Goal: Information Seeking & Learning: Learn about a topic

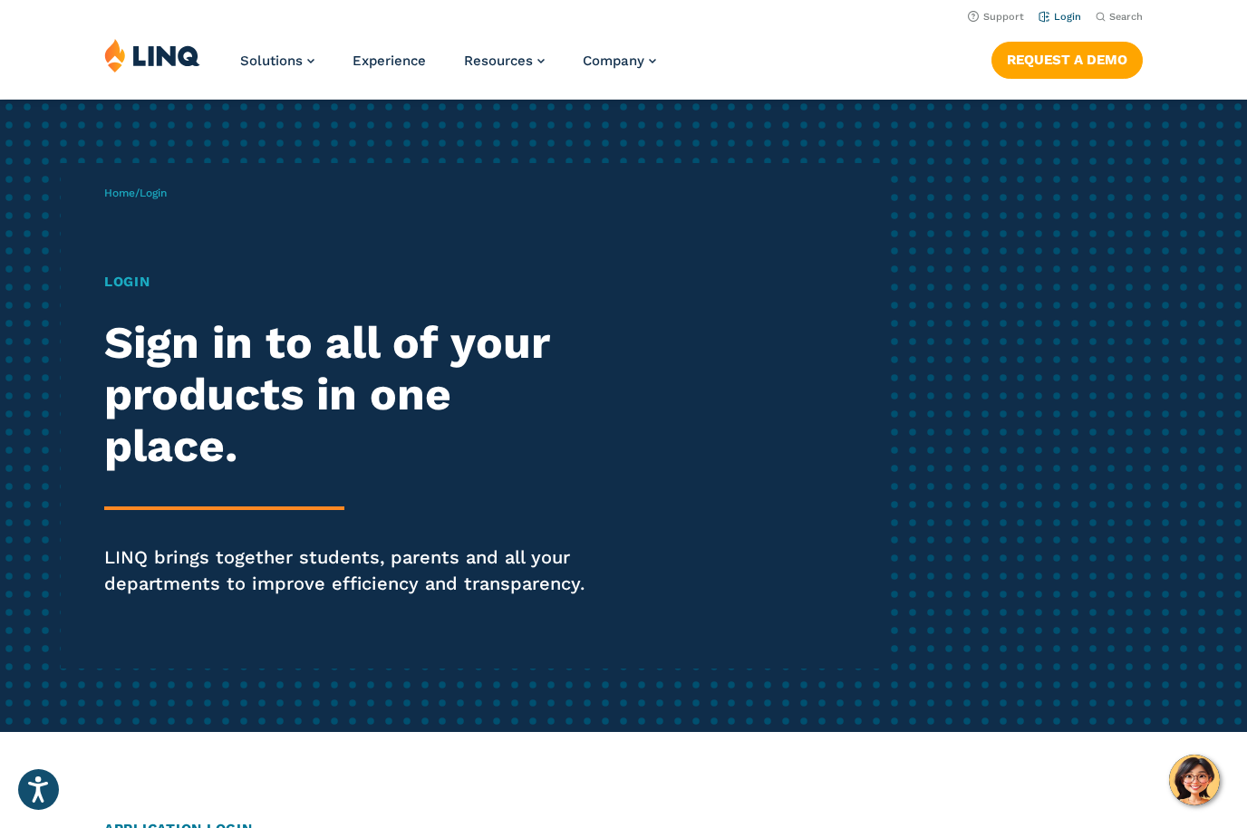
click at [1065, 20] on link "Login" at bounding box center [1059, 17] width 43 height 12
click at [1071, 16] on link "Login" at bounding box center [1059, 17] width 43 height 12
click at [128, 282] on h1 "Login" at bounding box center [344, 282] width 480 height 21
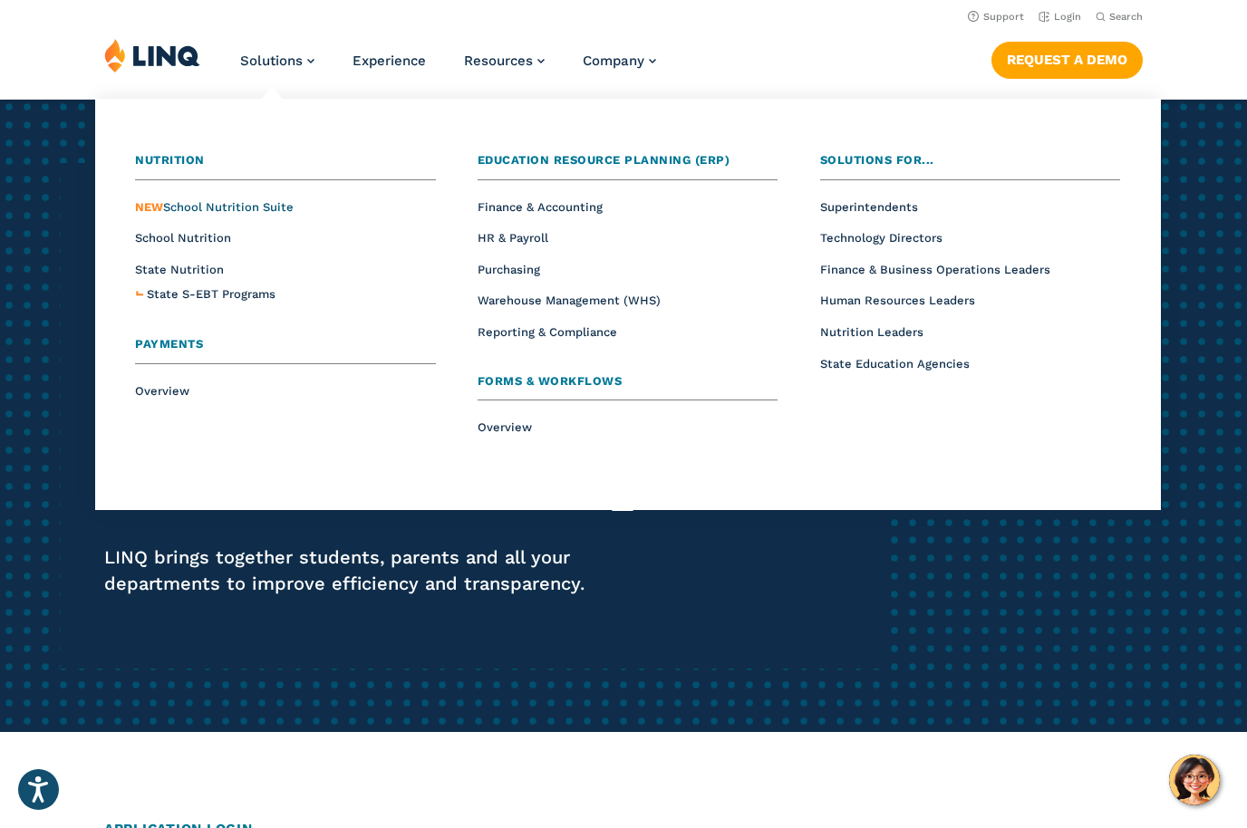
click at [240, 202] on span "NEW School Nutrition Suite" at bounding box center [214, 207] width 159 height 14
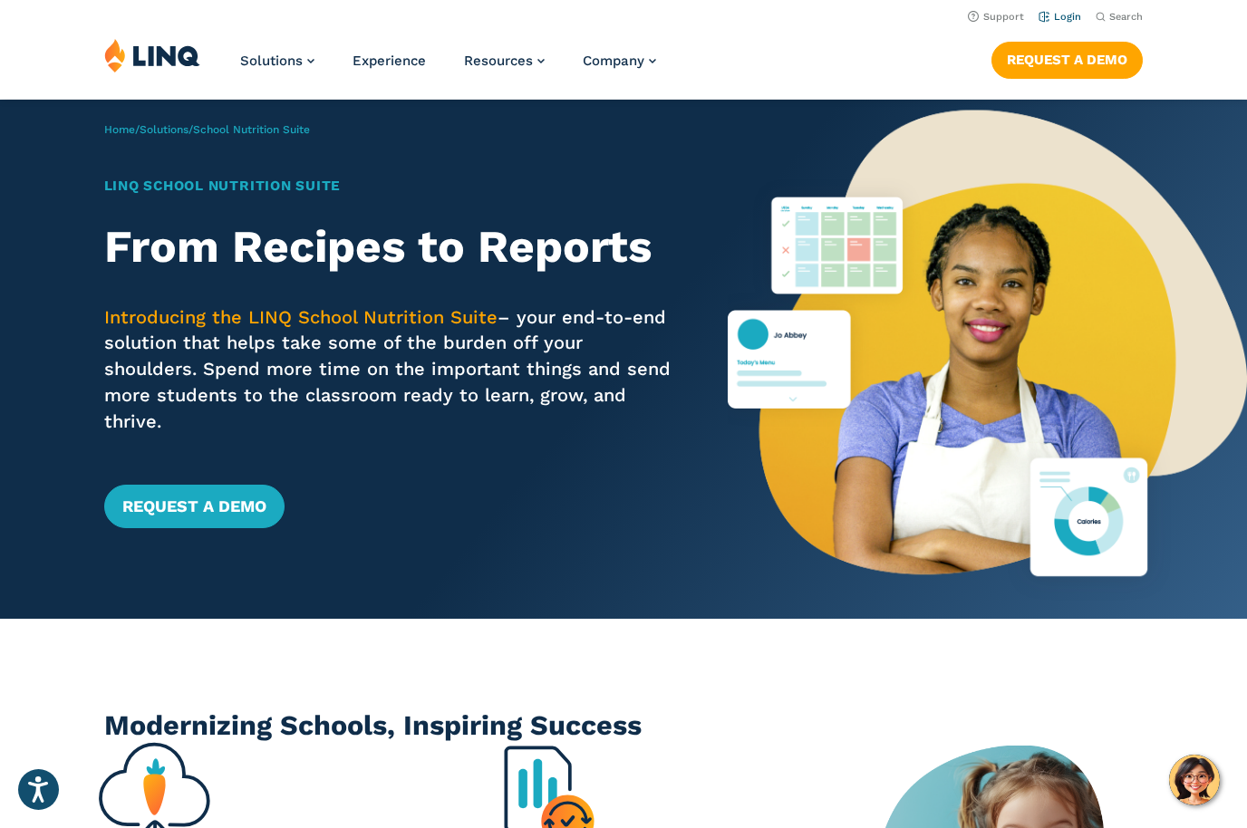
click at [1072, 18] on link "Login" at bounding box center [1059, 17] width 43 height 12
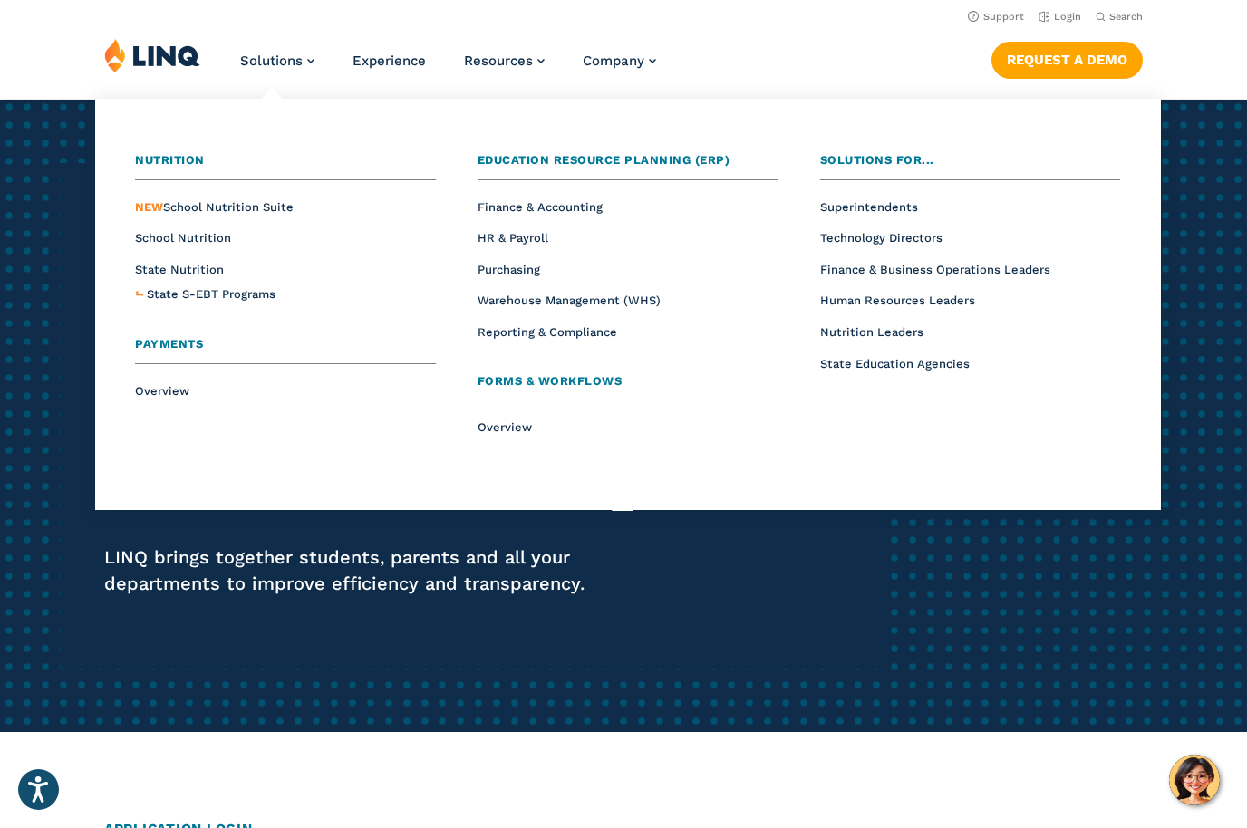
click at [199, 246] on ul "Overview NEW School Nutrition Suite School Nutrition State Nutrition State S-EB…" at bounding box center [285, 250] width 300 height 111
click at [168, 240] on span "School Nutrition" at bounding box center [183, 238] width 96 height 14
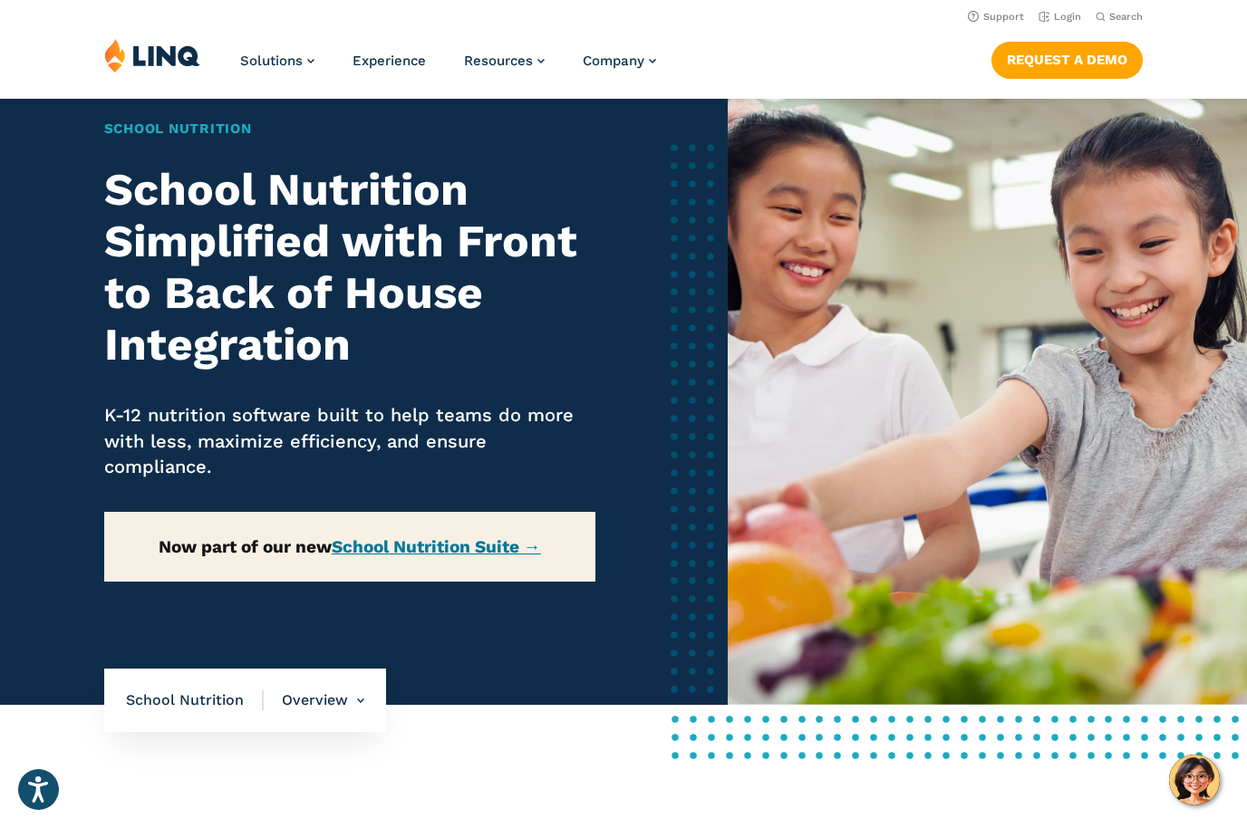
scroll to position [42, 0]
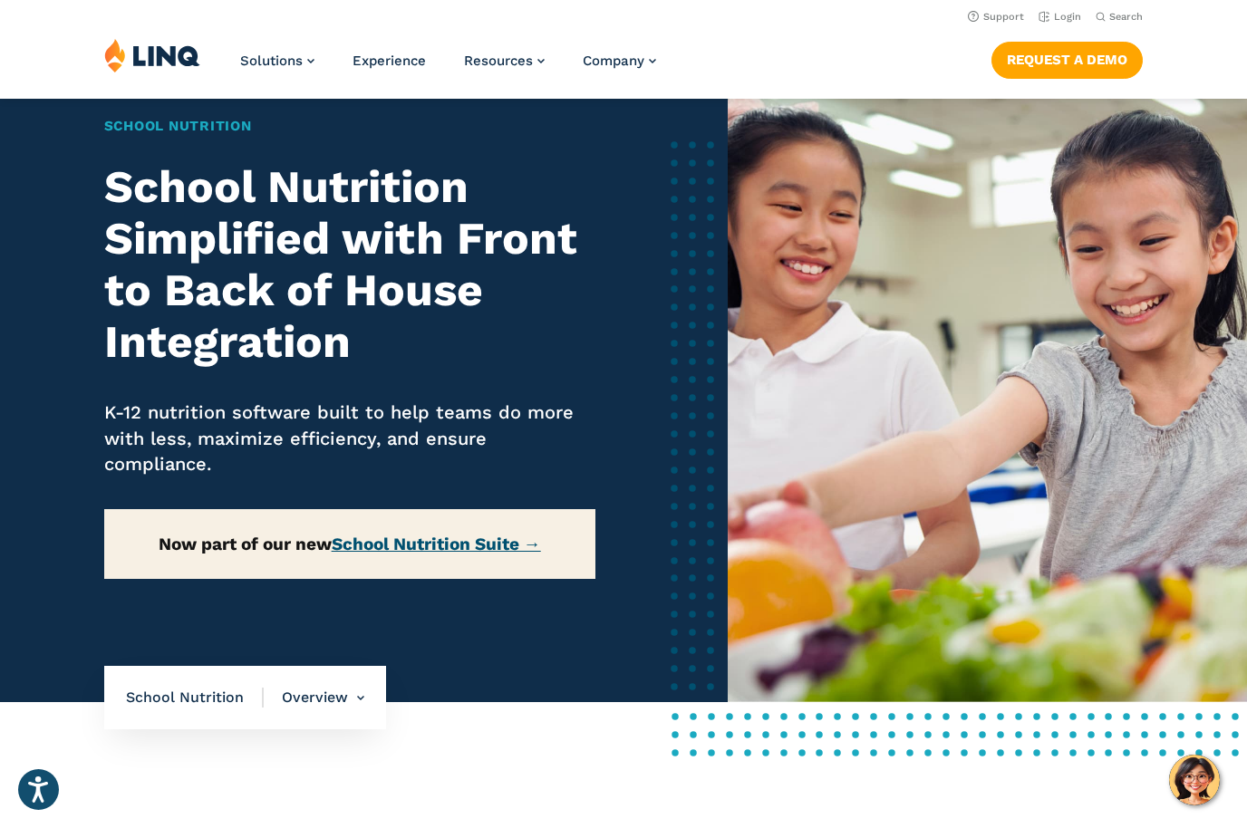
click at [500, 543] on link "School Nutrition Suite →" at bounding box center [436, 544] width 209 height 21
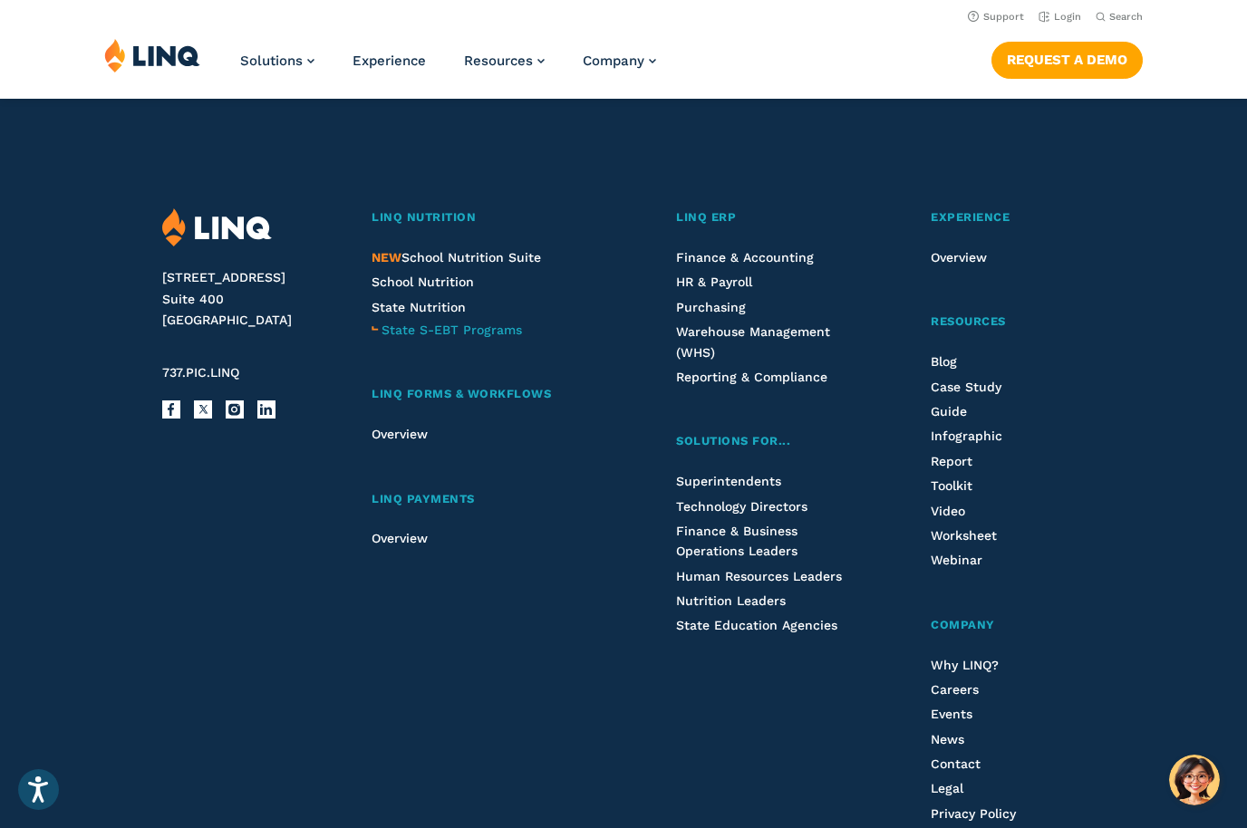
scroll to position [2002, 0]
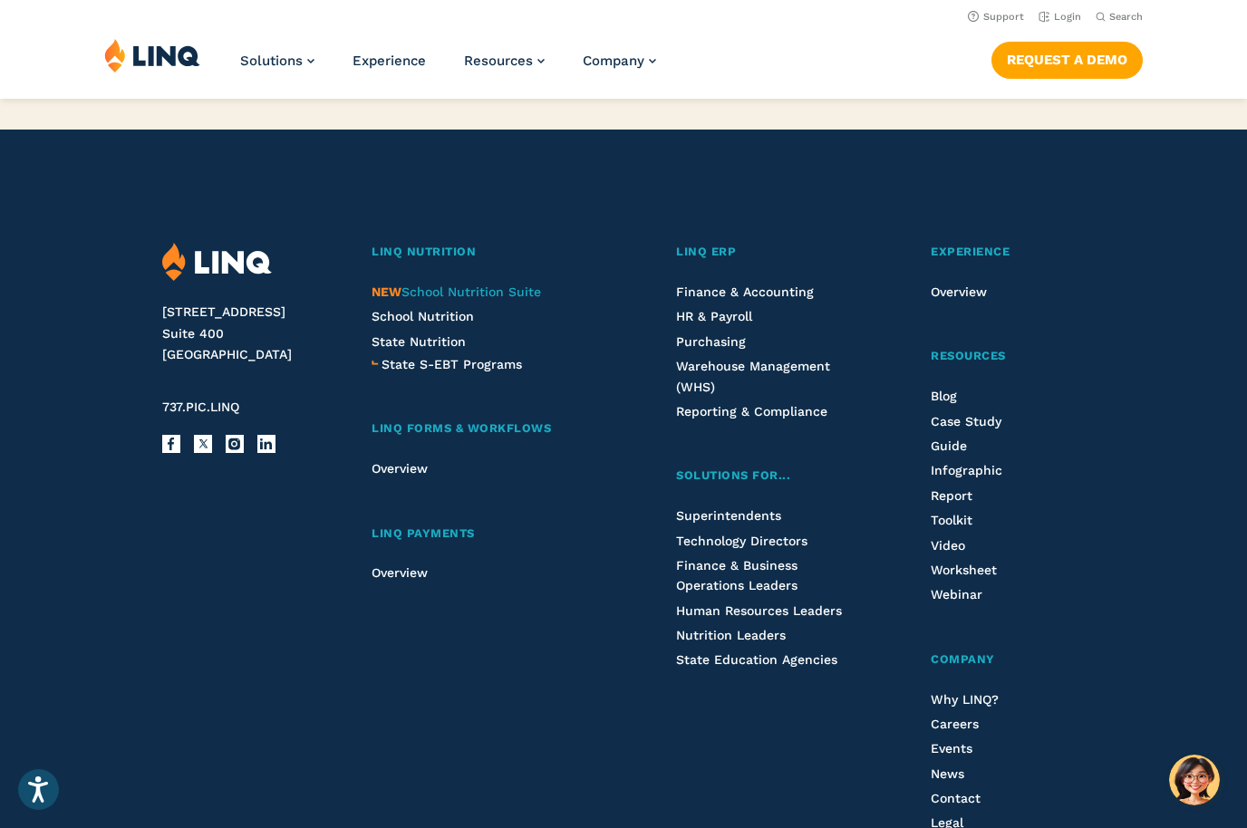
click at [456, 286] on span "NEW School Nutrition Suite" at bounding box center [455, 291] width 169 height 14
